Goal: Transaction & Acquisition: Purchase product/service

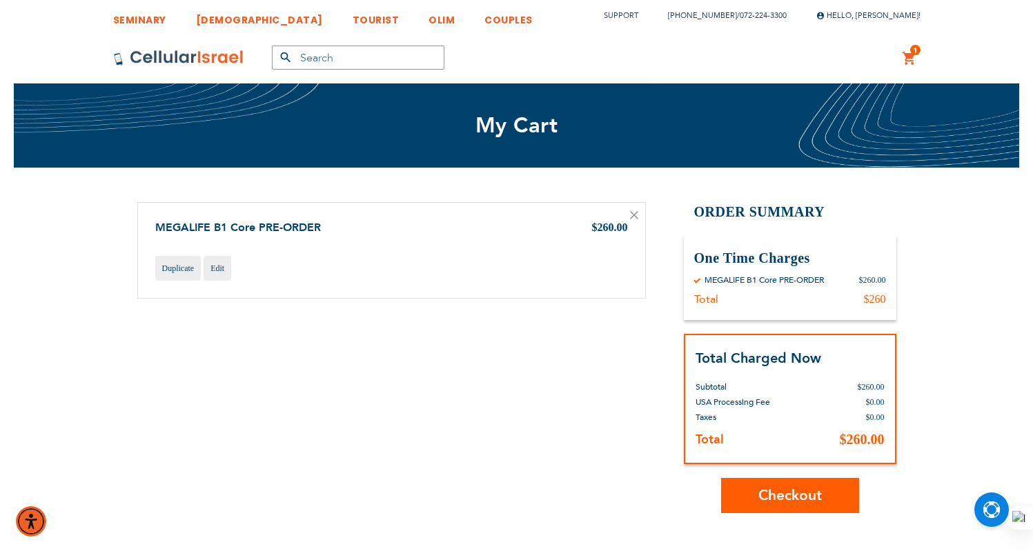
scroll to position [191, 0]
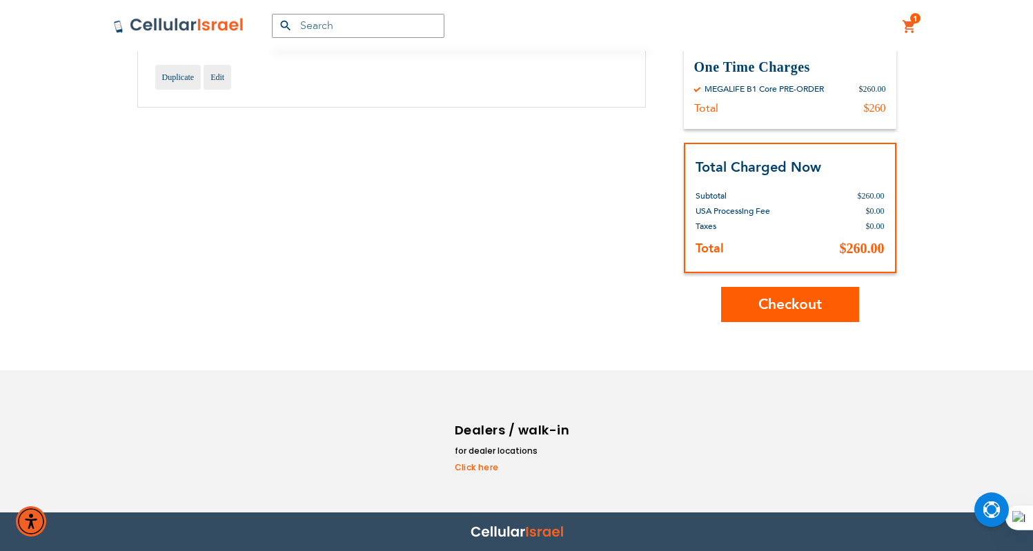
click at [785, 294] on button "Checkout" at bounding box center [790, 304] width 138 height 35
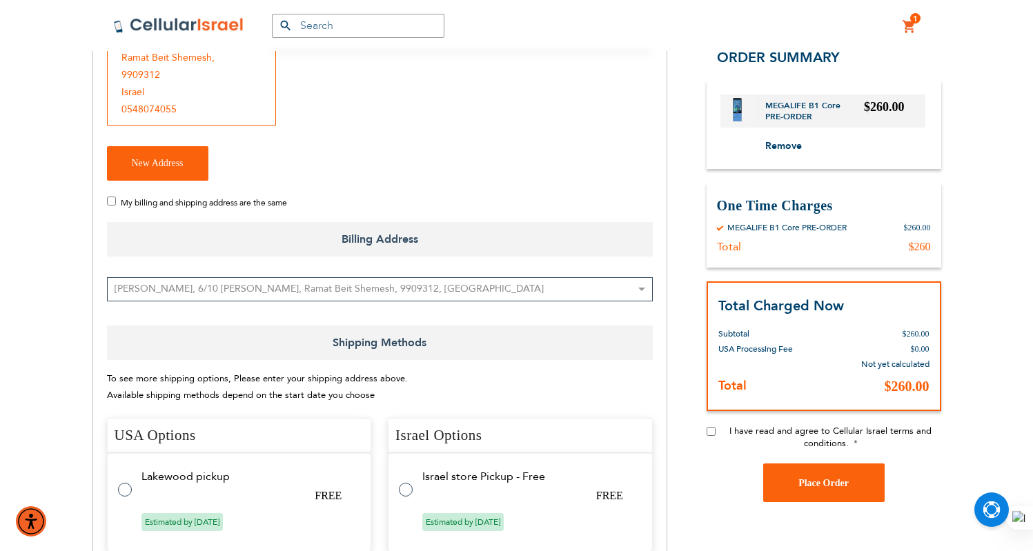
checkbox input "true"
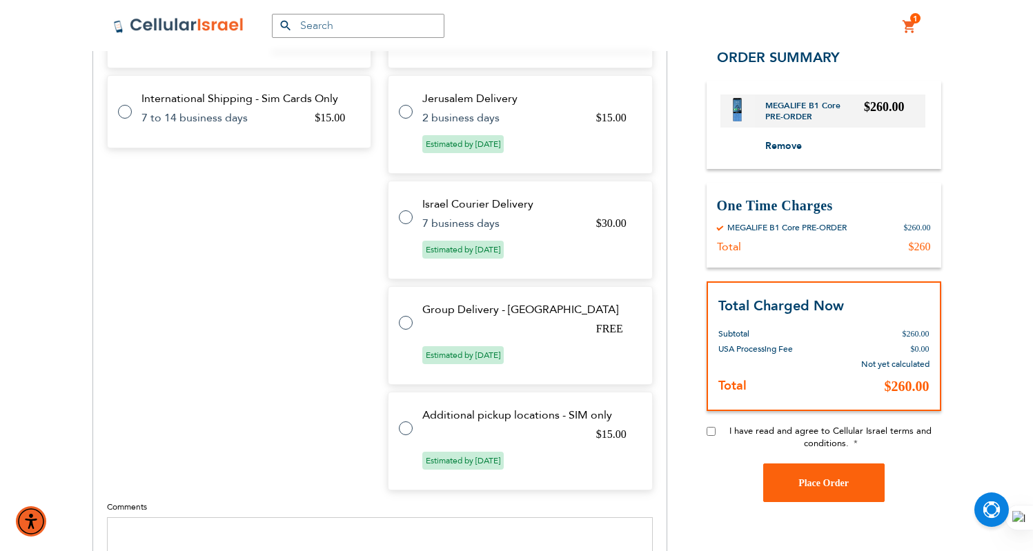
scroll to position [702, 0]
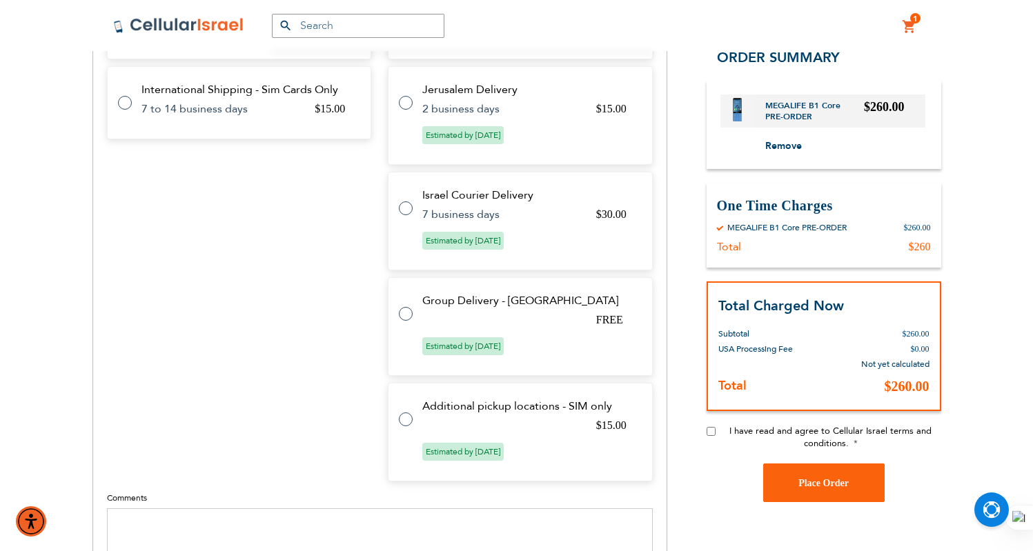
click at [449, 299] on tr "Group Delivery - Israel FREE Estimated by Aug 11th, 2025" at bounding box center [520, 326] width 265 height 99
radio input "true"
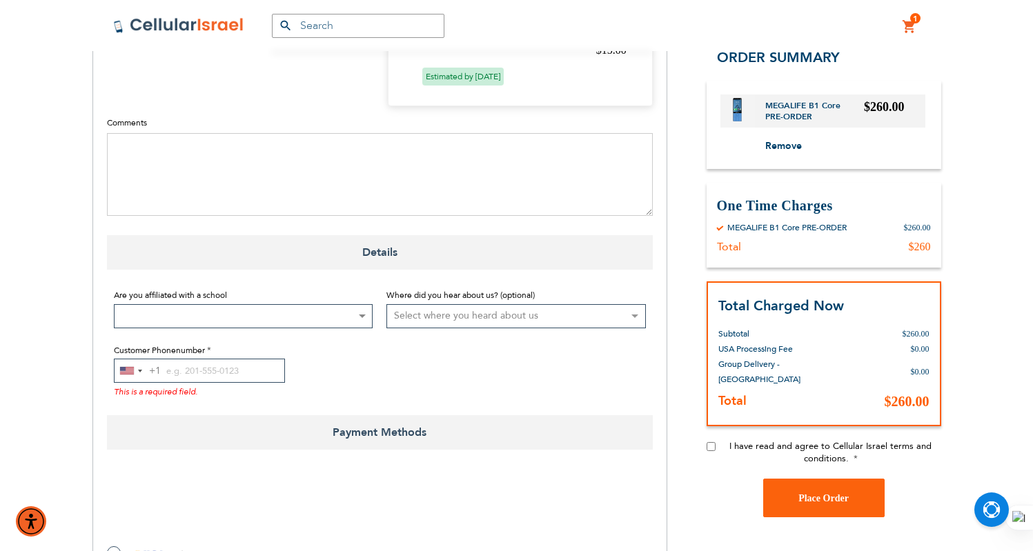
scroll to position [1189, 0]
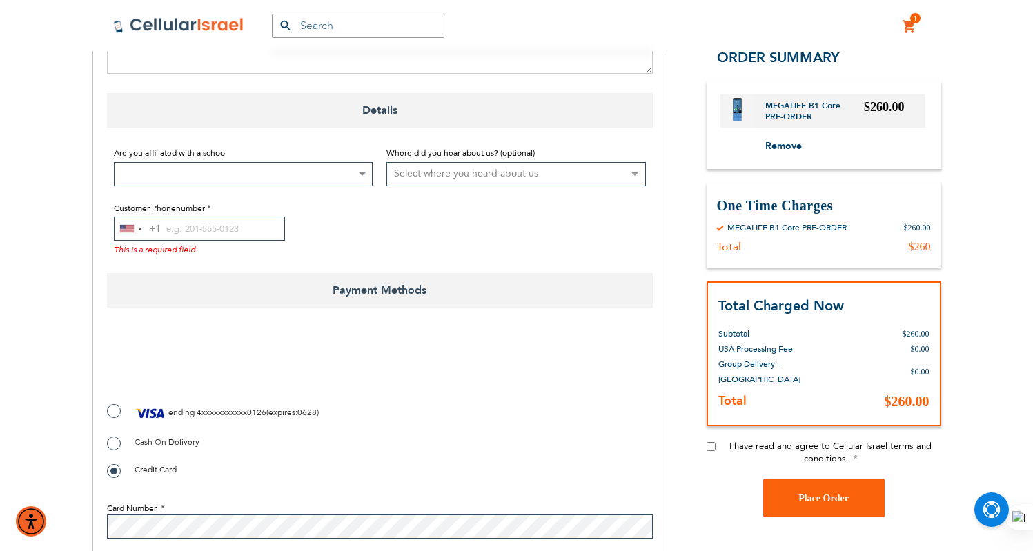
click at [111, 435] on label "Cash On Delivery" at bounding box center [153, 442] width 92 height 14
radio input "true"
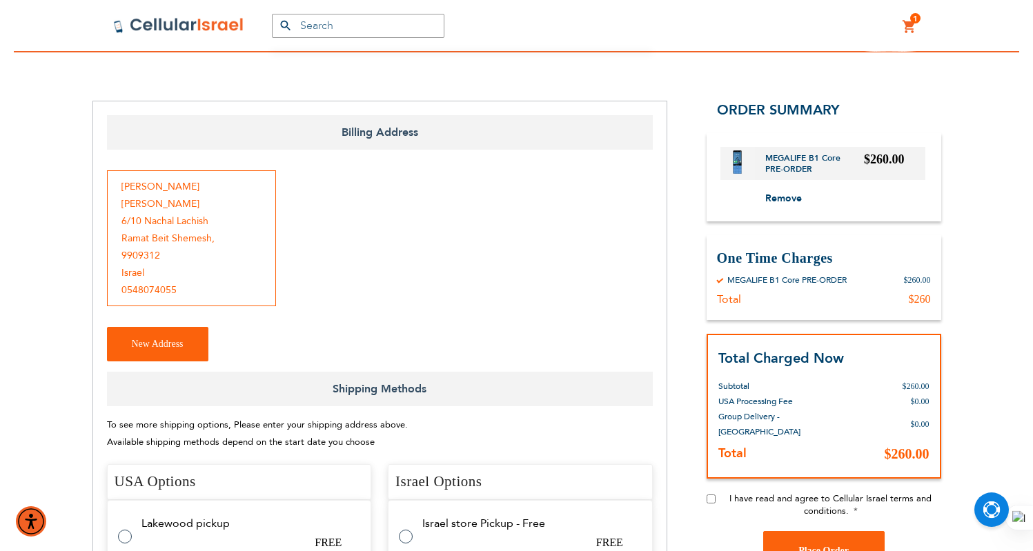
scroll to position [0, 0]
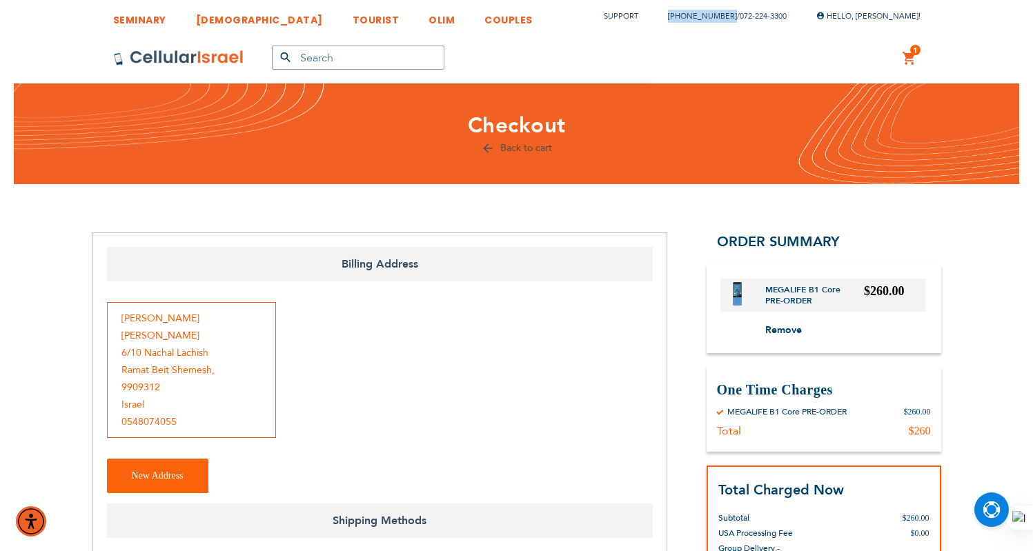
drag, startPoint x: 671, startPoint y: 16, endPoint x: 724, endPoint y: 17, distance: 53.1
click at [724, 17] on li "(718) 289-0195 / 072-224-3300" at bounding box center [720, 16] width 132 height 20
copy link "[PHONE_NUMBER]"
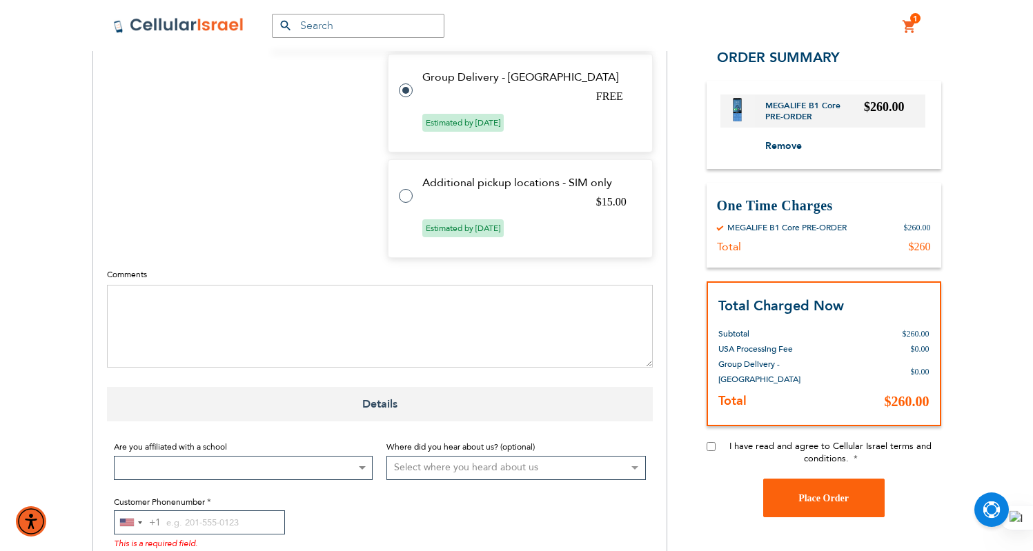
scroll to position [1117, 0]
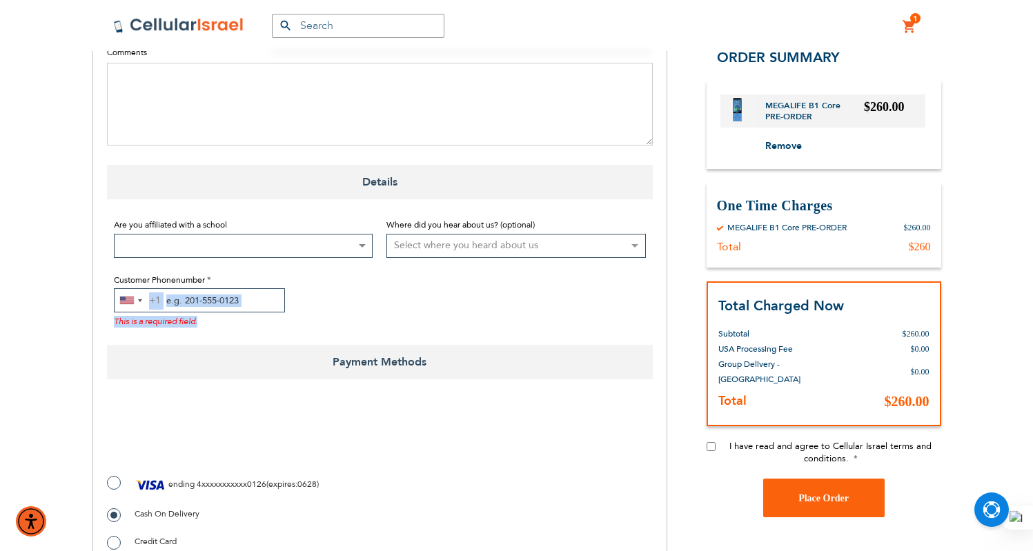
drag, startPoint x: 198, startPoint y: 299, endPoint x: 204, endPoint y: 291, distance: 9.4
click at [201, 295] on div "United States +1 +1 244 results found Afghanistan +93 Åland Islands +358 Albani…" at bounding box center [243, 307] width 259 height 39
click at [206, 288] on input "Customer Phonenumber" at bounding box center [199, 300] width 171 height 24
paste input "[PHONE_NUMBER]"
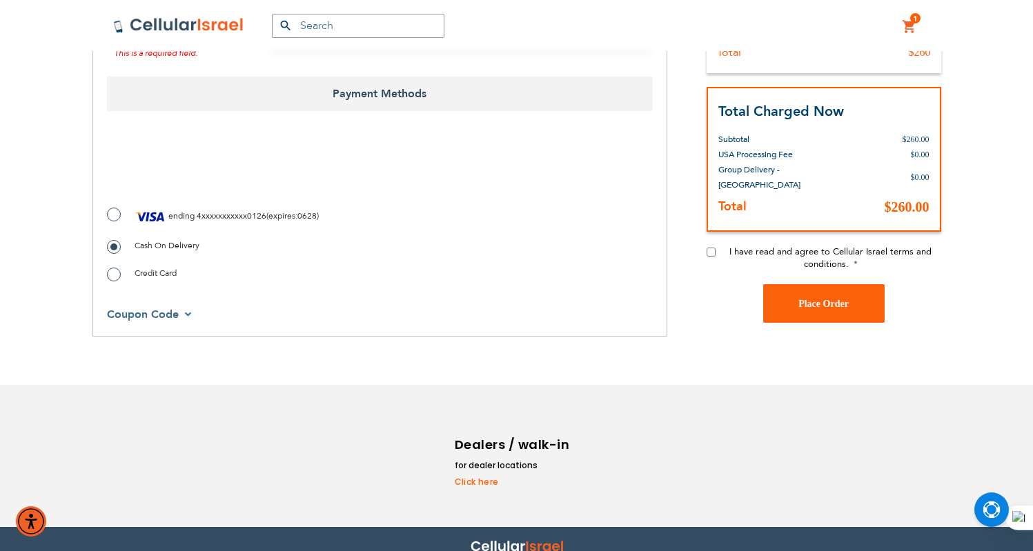
type input "[PHONE_NUMBER]"
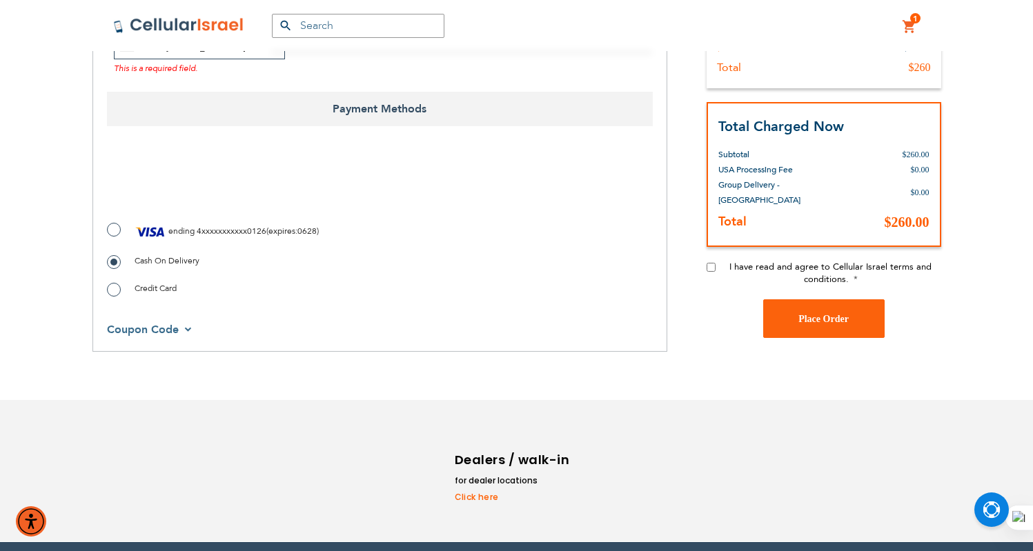
click at [721, 261] on label "I have read and agree to Cellular Israel terms and conditions." at bounding box center [830, 273] width 221 height 25
click at [715, 263] on input "I have read and agree to Cellular Israel terms and conditions." at bounding box center [710, 267] width 9 height 9
checkbox input "true"
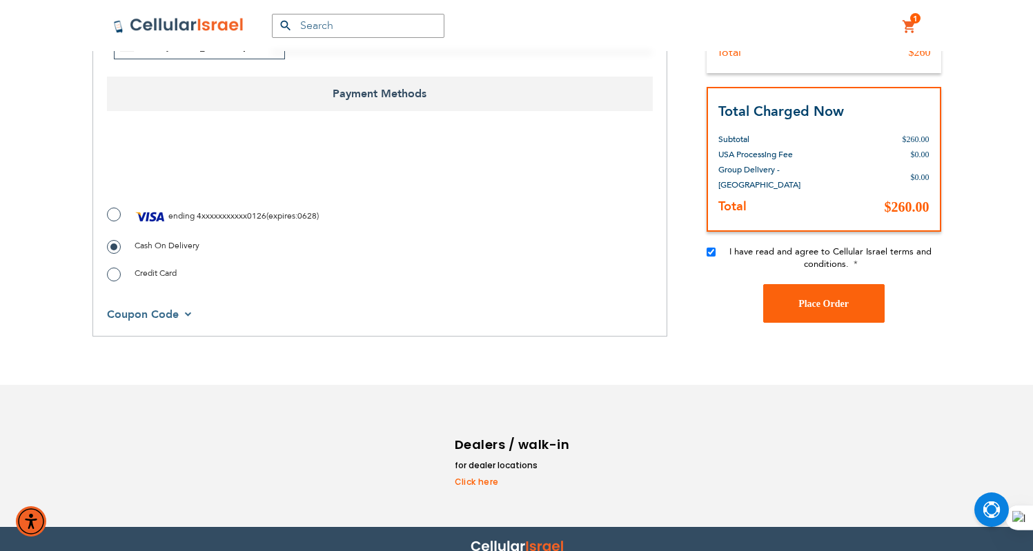
checkbox input "true"
click at [849, 285] on button "Place Order" at bounding box center [823, 303] width 121 height 39
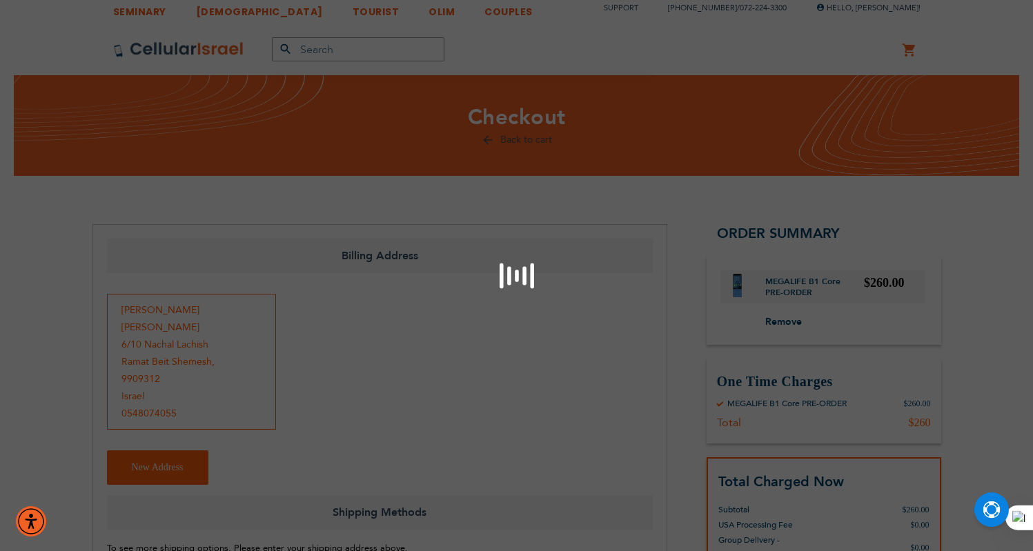
scroll to position [17, 0]
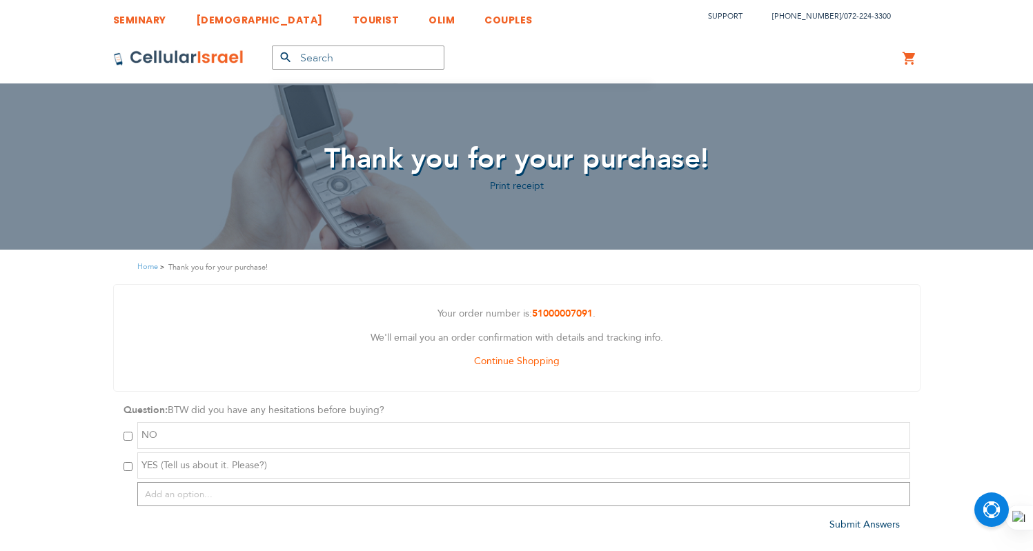
scroll to position [160, 0]
